Goal: Information Seeking & Learning: Understand process/instructions

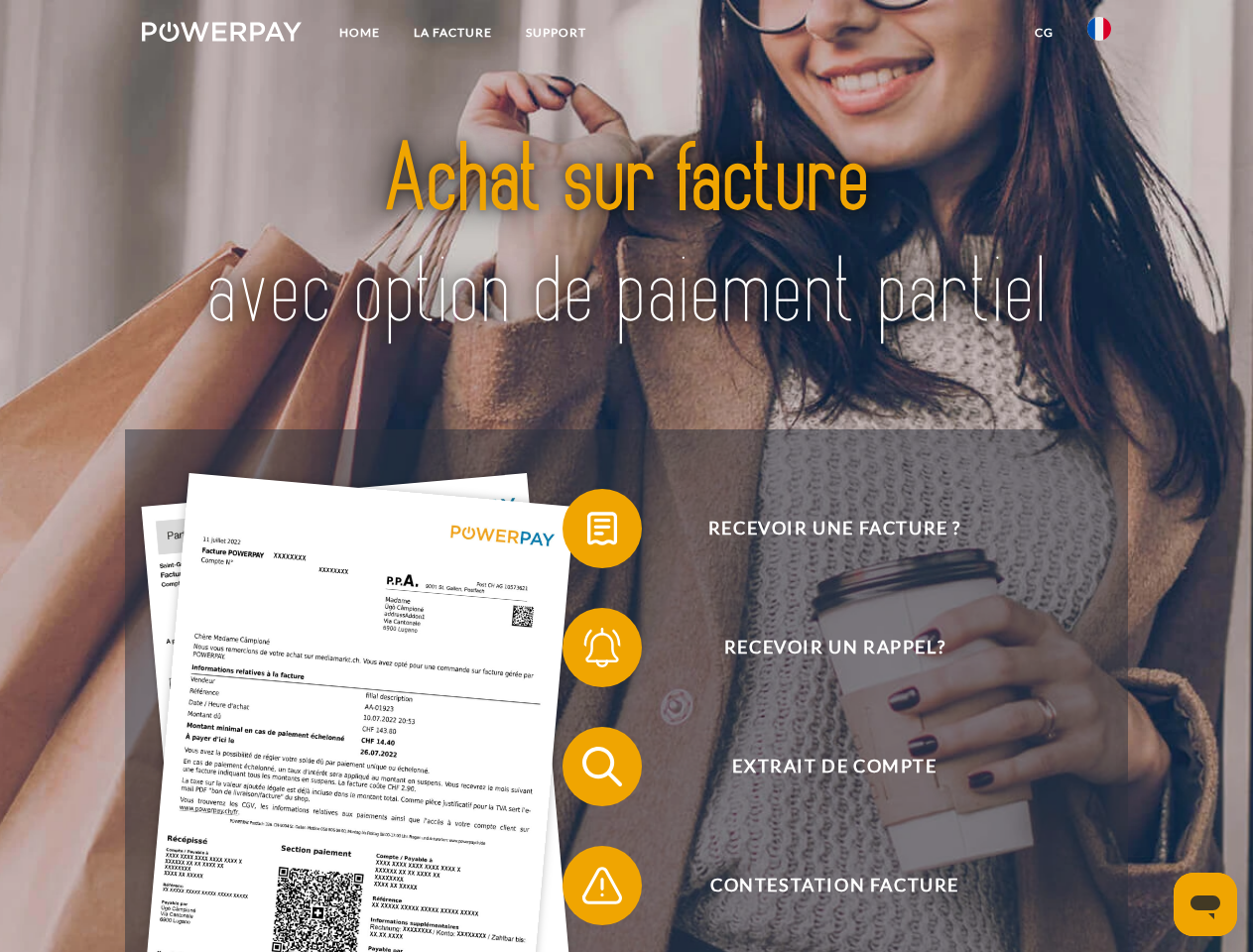
click at [222, 35] on img at bounding box center [222, 32] width 160 height 20
click at [1099, 35] on img at bounding box center [1099, 29] width 24 height 24
click at [1043, 33] on link "CG" at bounding box center [1043, 33] width 53 height 36
click at [587, 533] on span at bounding box center [572, 529] width 99 height 99
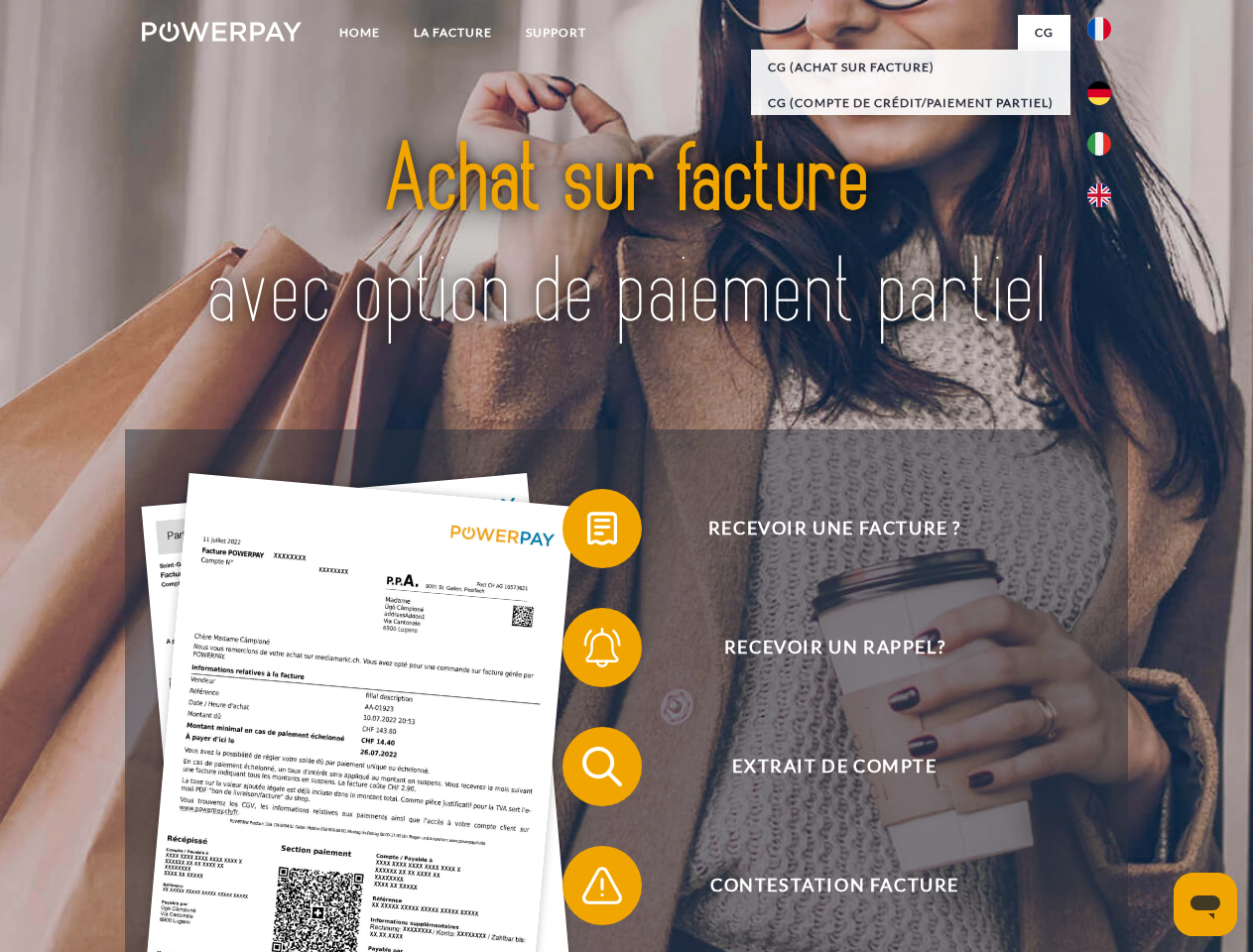
click at [587, 652] on div "Recevoir une facture ? Recevoir un rappel? Extrait de compte retour" at bounding box center [626, 826] width 1002 height 793
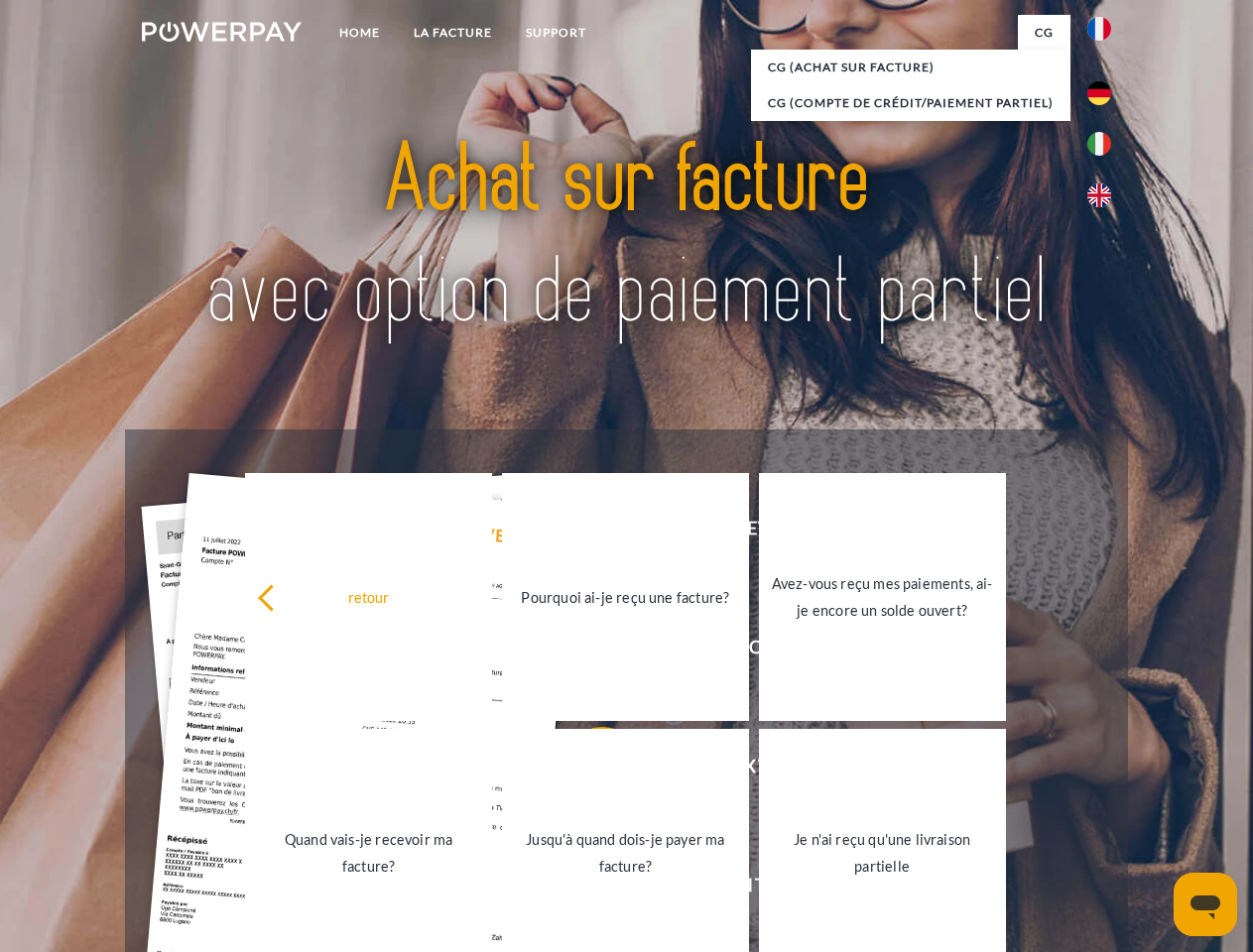
click at [587, 771] on link "Jusqu'à quand dois-je payer ma facture?" at bounding box center [625, 854] width 247 height 248
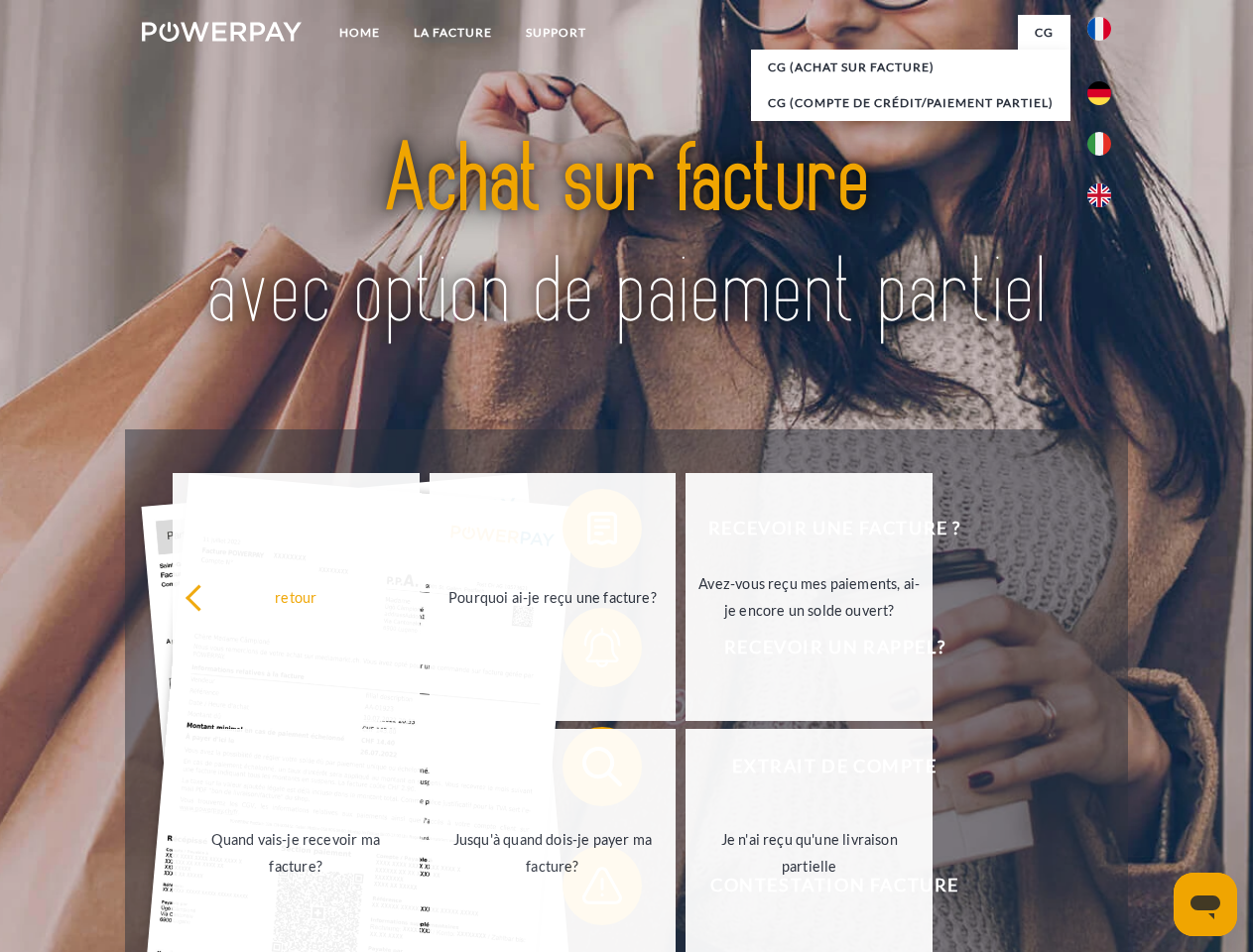
click at [587, 889] on span at bounding box center [572, 885] width 99 height 99
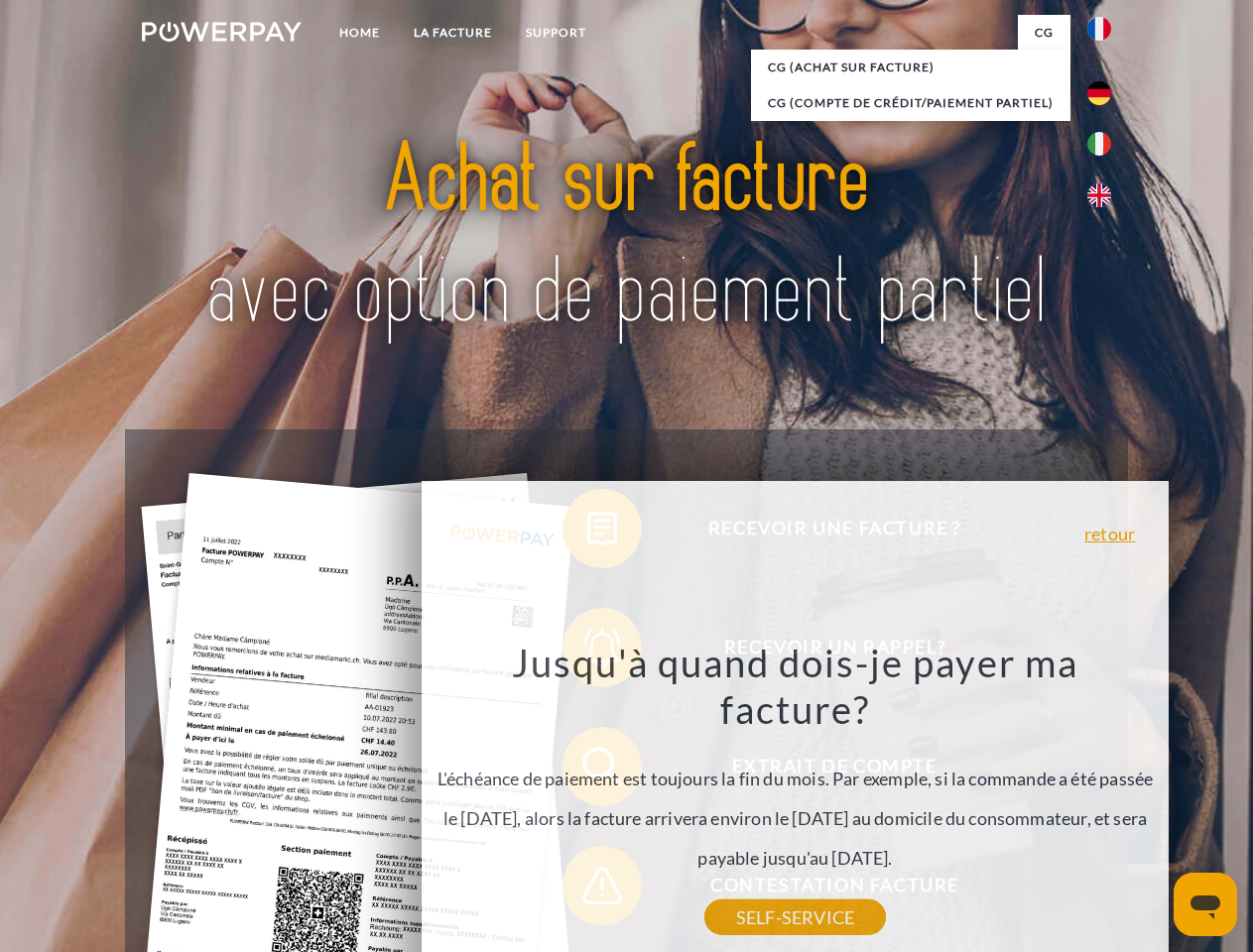
click at [1205, 904] on icon "Ouvrir la fenêtre de messagerie" at bounding box center [1205, 907] width 30 height 24
